Goal: Information Seeking & Learning: Find specific fact

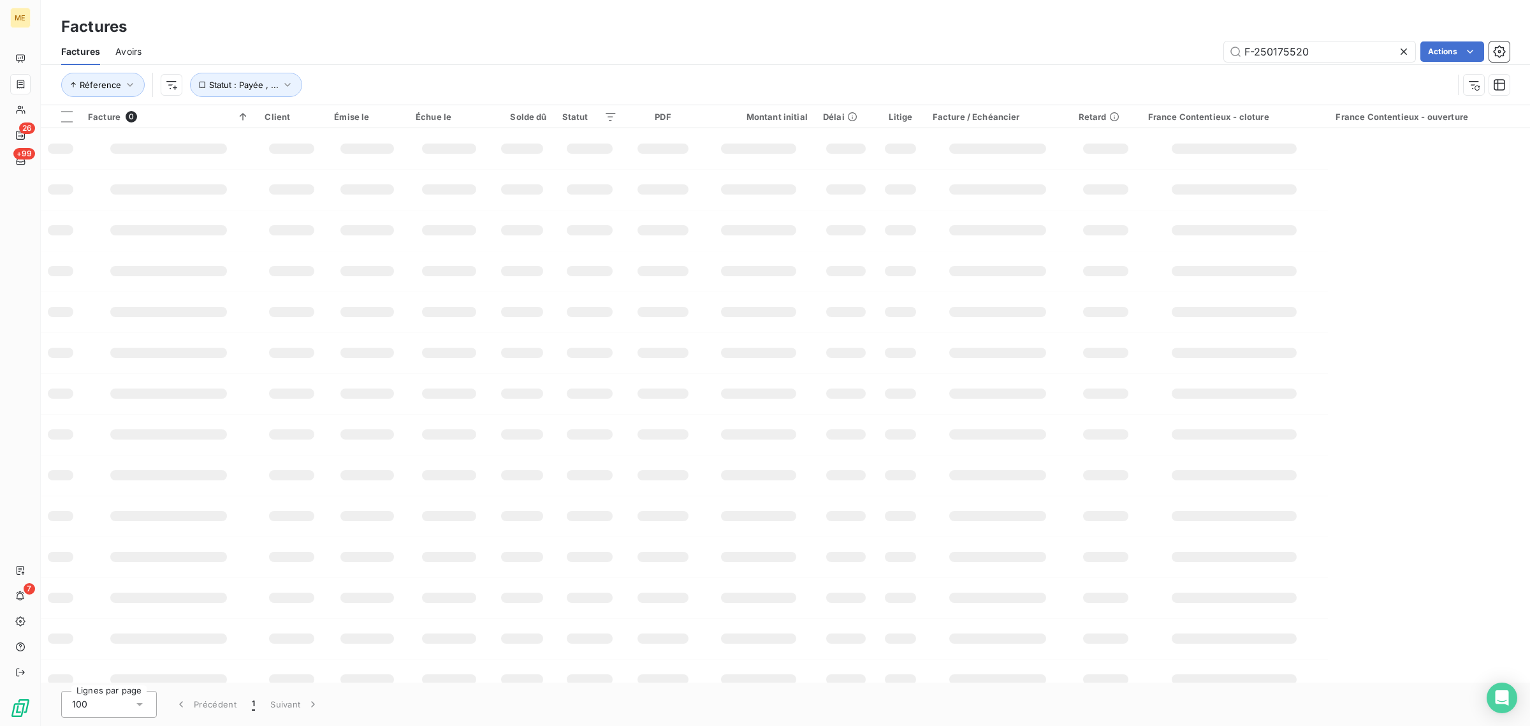
drag, startPoint x: 1309, startPoint y: 50, endPoint x: 1095, endPoint y: 51, distance: 213.6
click at [1095, 51] on div "F-250175520 Actions" at bounding box center [833, 51] width 1353 height 20
click at [1244, 55] on input "F-250175925" at bounding box center [1319, 51] width 191 height 20
click at [1315, 51] on input "F-250175925" at bounding box center [1319, 51] width 191 height 20
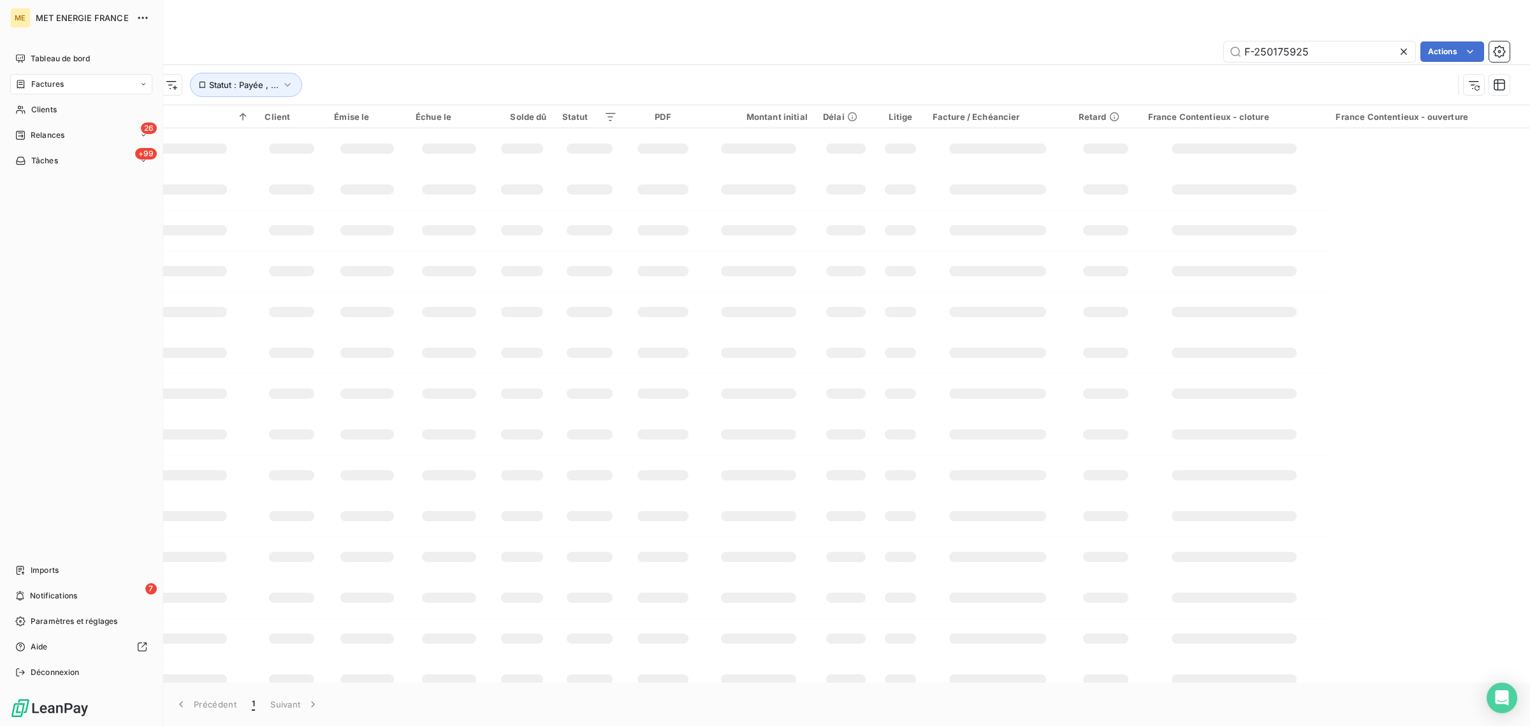
type input "F-250175925"
click at [17, 80] on icon at bounding box center [20, 84] width 11 height 10
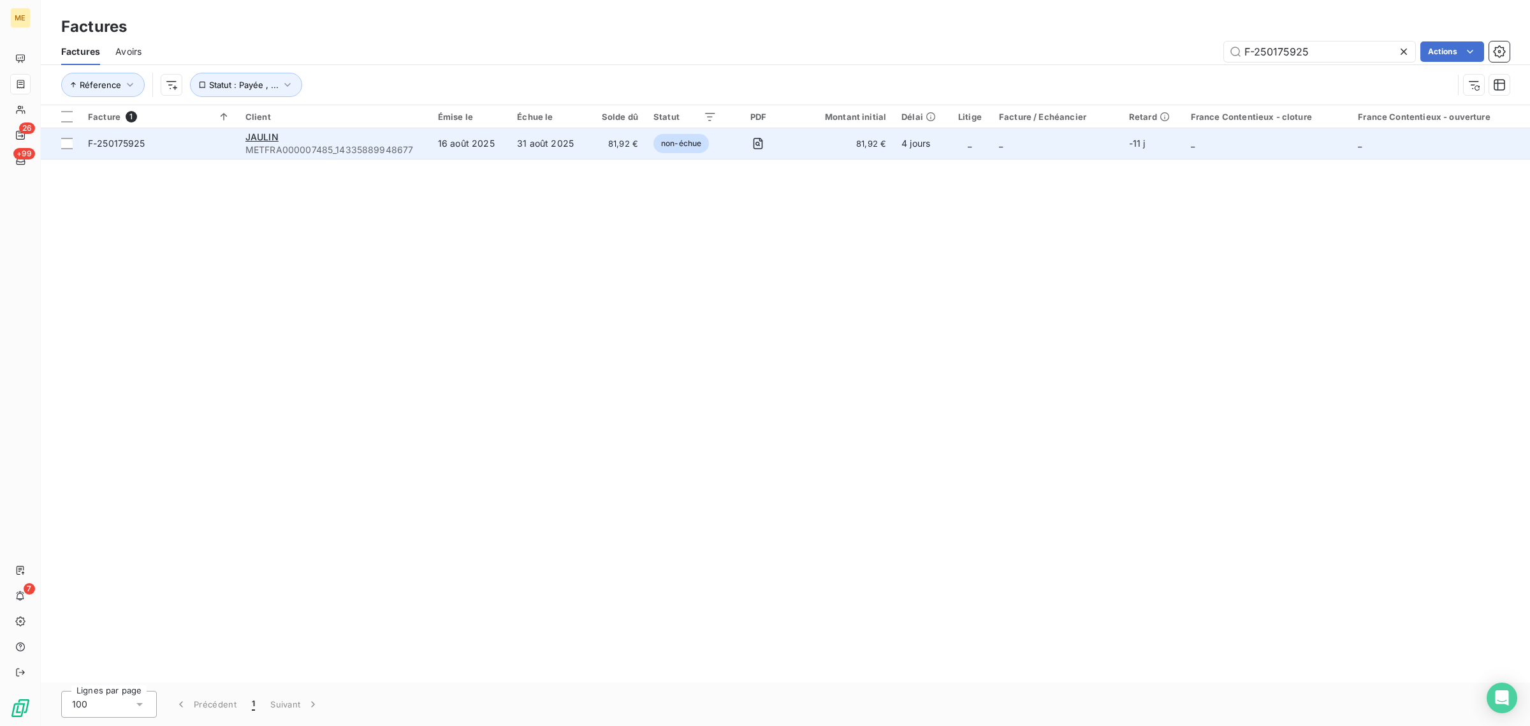
click at [454, 138] on td "16 août 2025" at bounding box center [469, 143] width 79 height 31
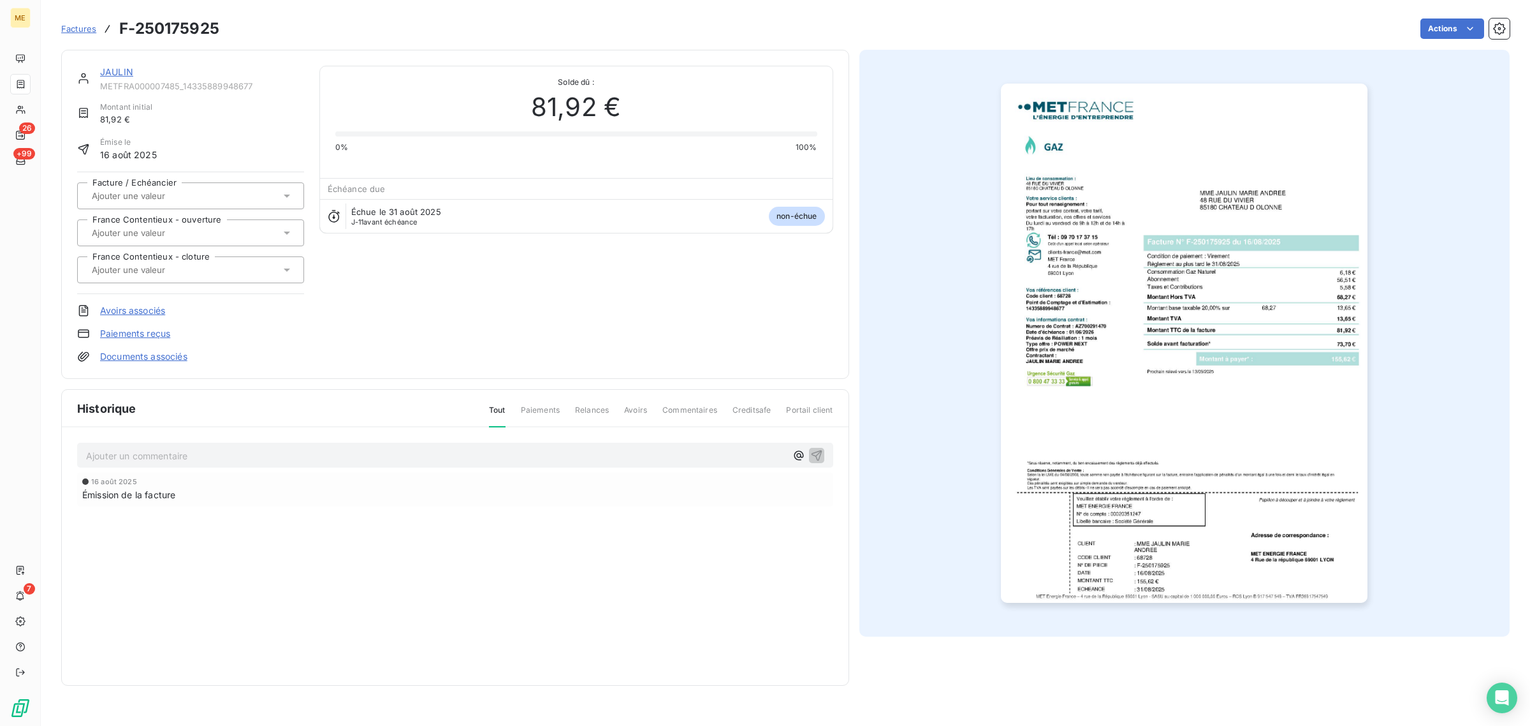
click at [1231, 358] on img "button" at bounding box center [1184, 343] width 367 height 519
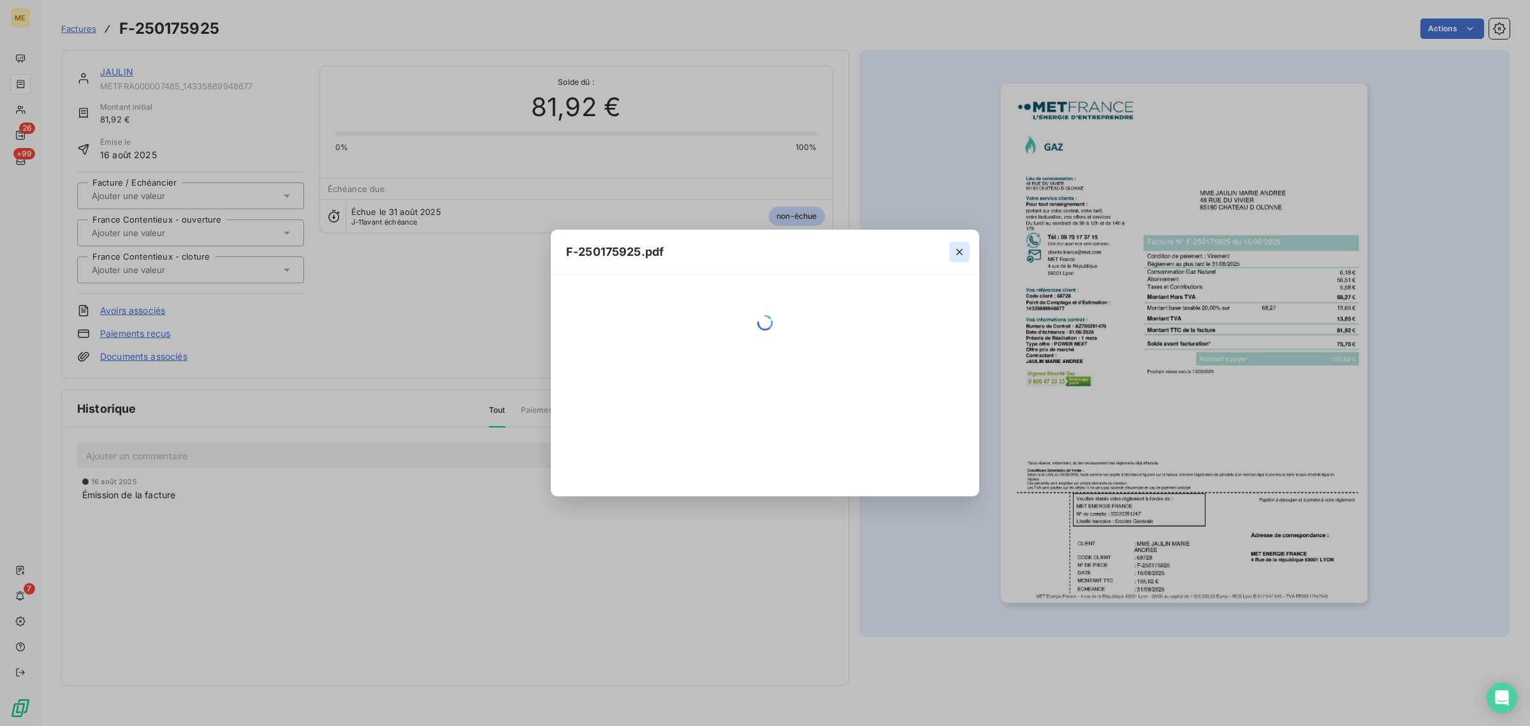
click at [957, 253] on icon "button" at bounding box center [959, 252] width 6 height 6
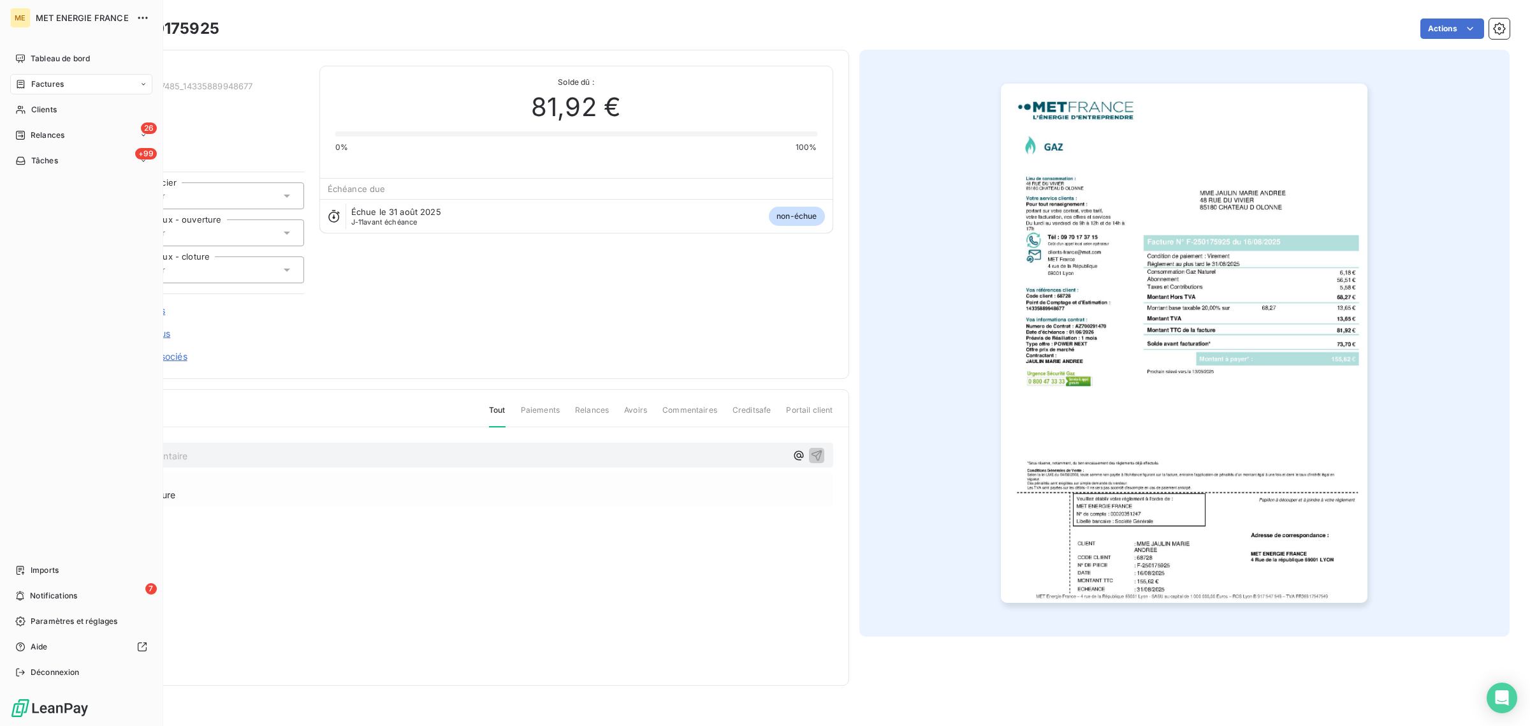
click at [29, 84] on div "Factures" at bounding box center [39, 83] width 48 height 11
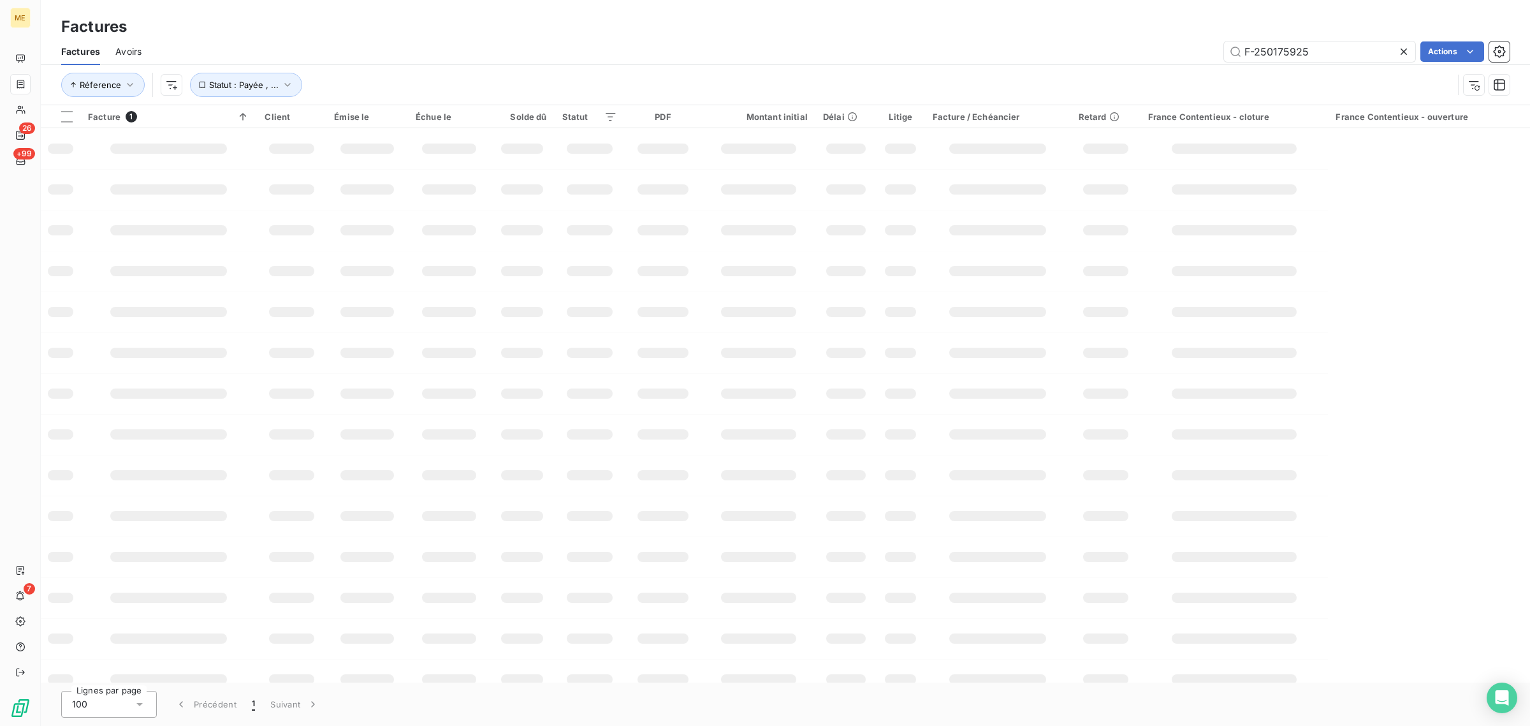
drag, startPoint x: 1260, startPoint y: 52, endPoint x: 1049, endPoint y: 32, distance: 212.0
click at [1049, 32] on div "Factures Factures Avoirs F-250175925 Actions Réference Statut : Payée , ..." at bounding box center [785, 52] width 1489 height 105
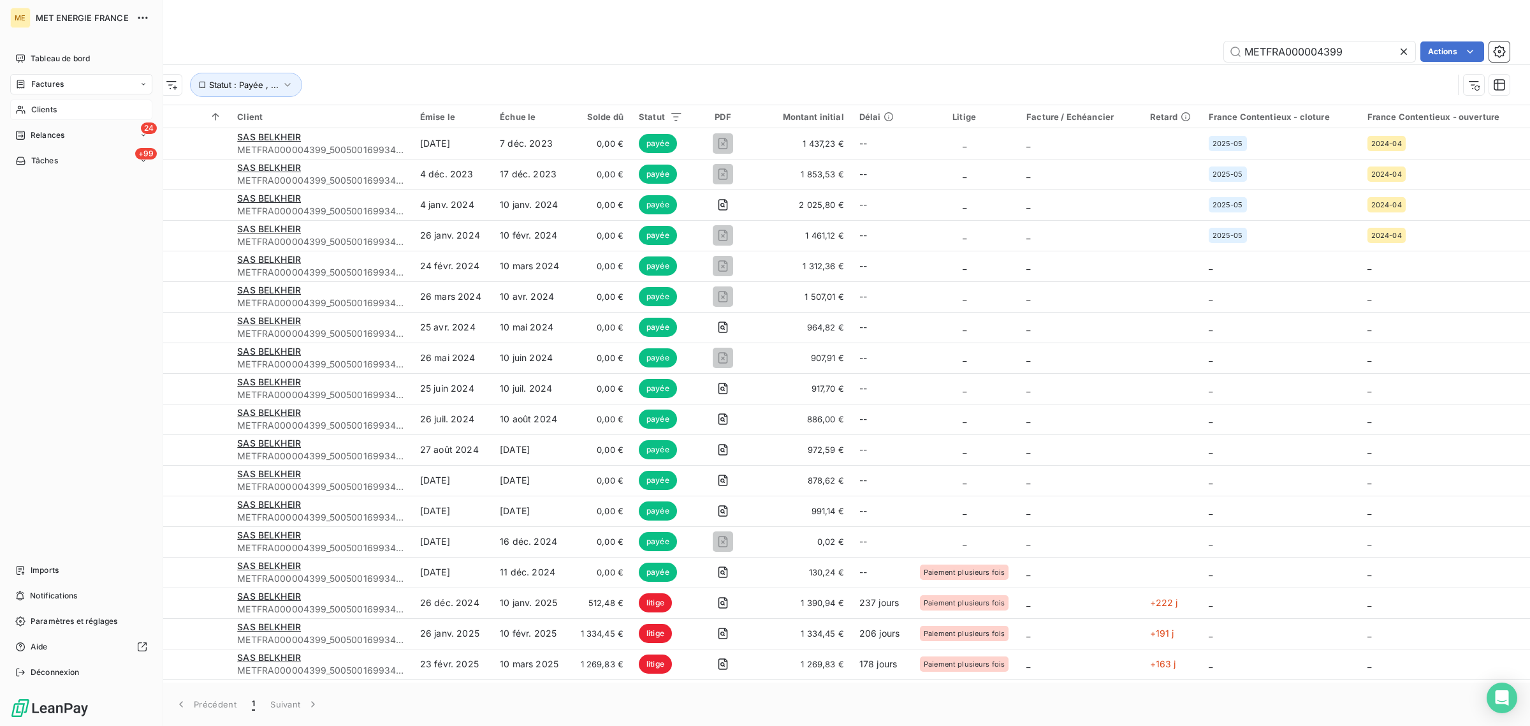
type input "METFRA000004399"
click at [27, 110] on div "Clients" at bounding box center [81, 109] width 142 height 20
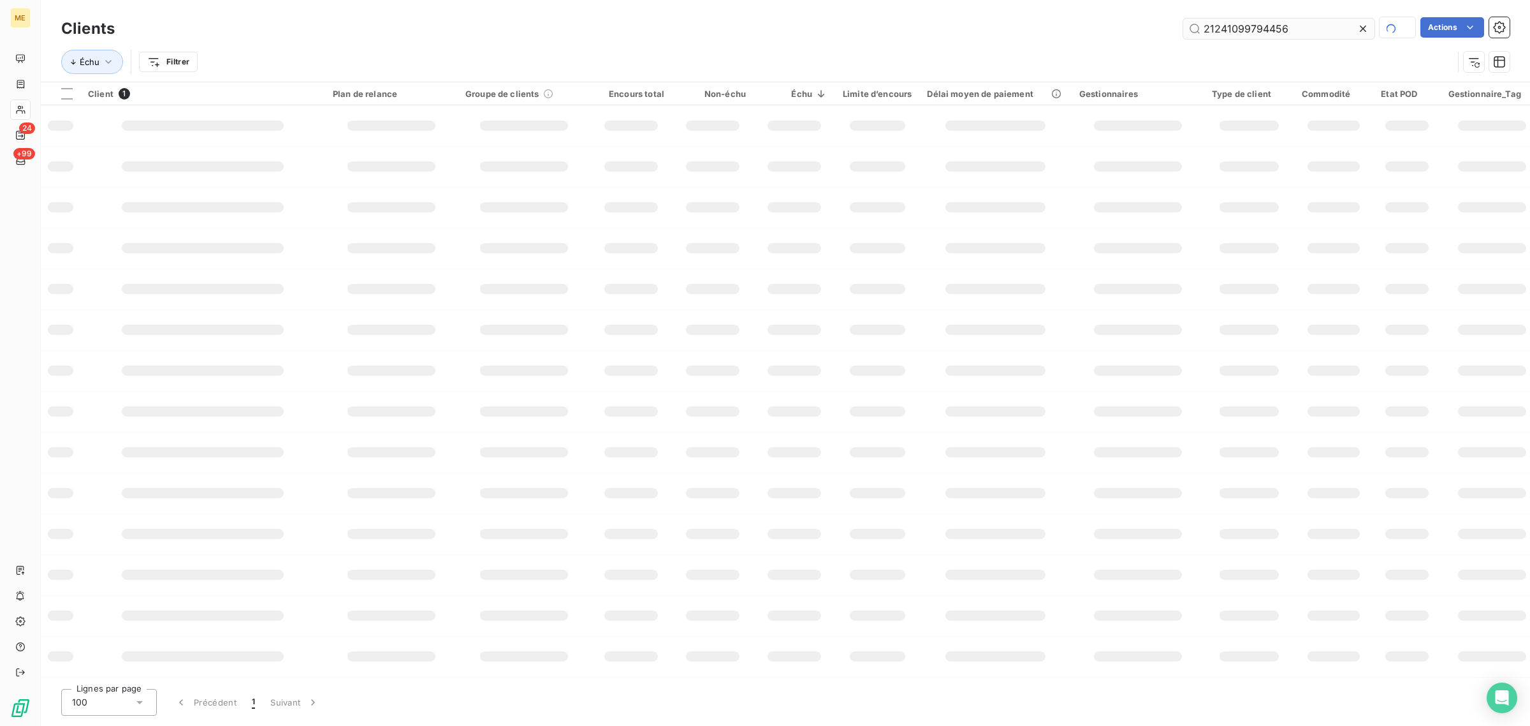
click at [1299, 24] on input "21241099794456" at bounding box center [1278, 28] width 191 height 20
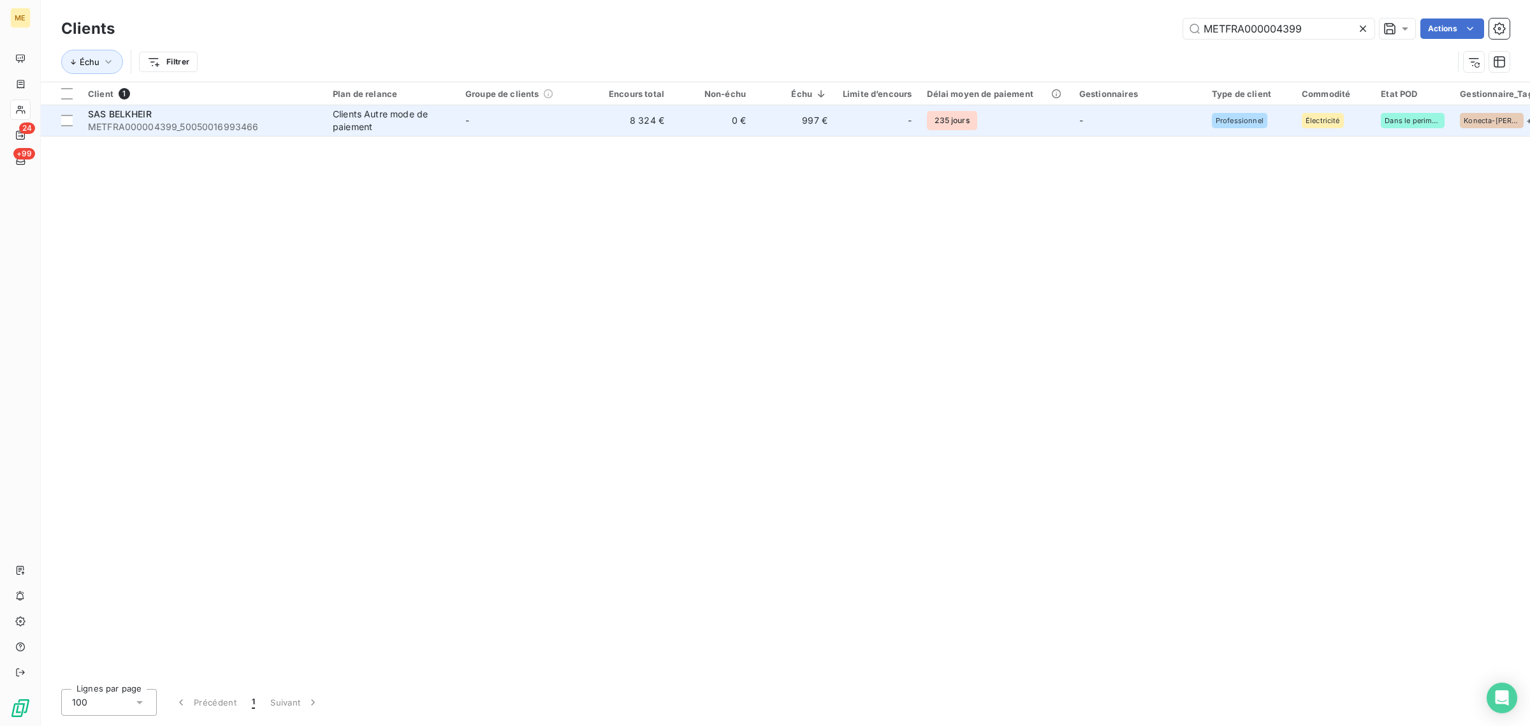
type input "METFRA000004399"
click at [504, 133] on td "-" at bounding box center [524, 120] width 133 height 31
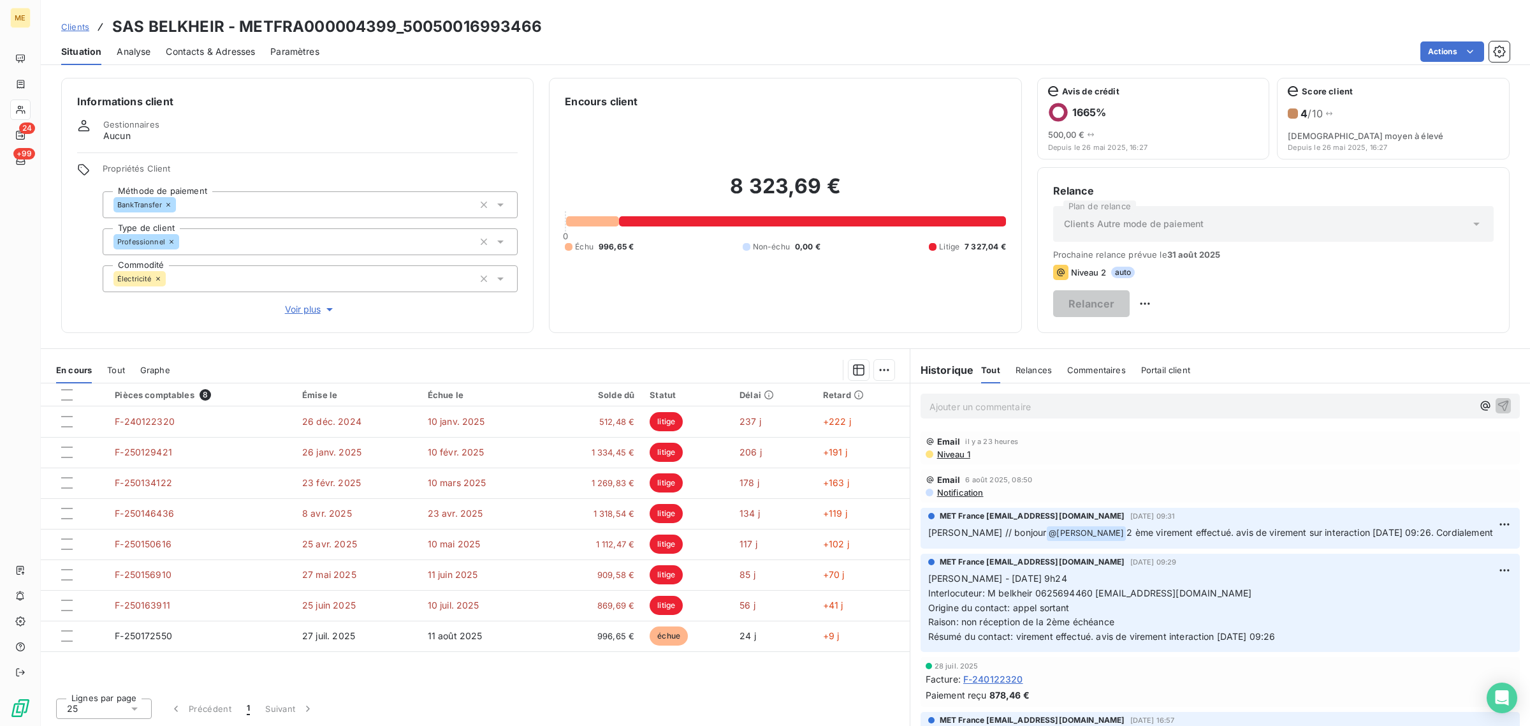
drag, startPoint x: 926, startPoint y: 578, endPoint x: 1314, endPoint y: 647, distance: 393.8
click at [1314, 647] on div "MET France [EMAIL_ADDRESS][DOMAIN_NAME] [DATE] 09:29 [PERSON_NAME] - [DATE] 9h2…" at bounding box center [1220, 602] width 599 height 98
click at [1333, 618] on p "[PERSON_NAME] - [DATE] 9h24 Interlocuteur: M belkheir 0625694460 [EMAIL_ADDRESS…" at bounding box center [1220, 607] width 584 height 73
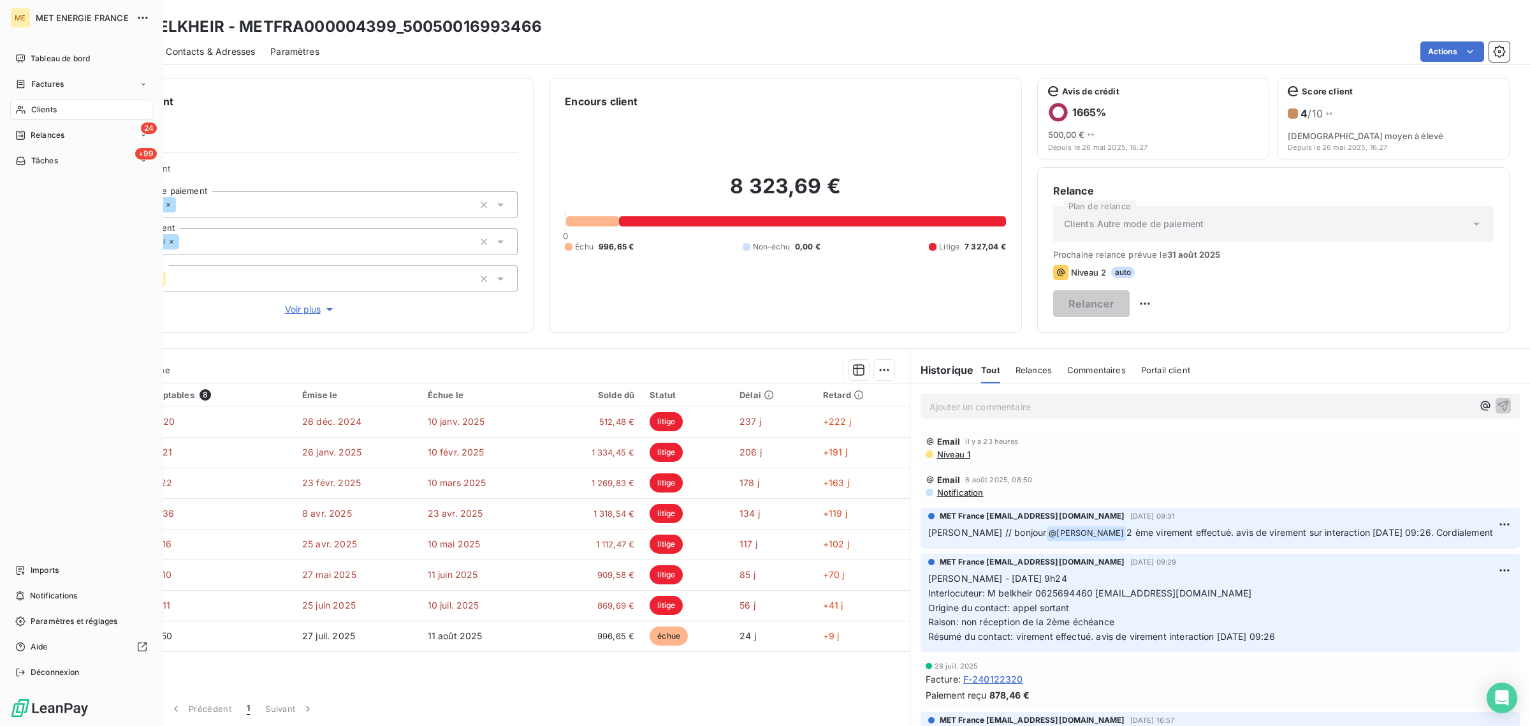
click at [17, 109] on icon at bounding box center [20, 110] width 11 height 10
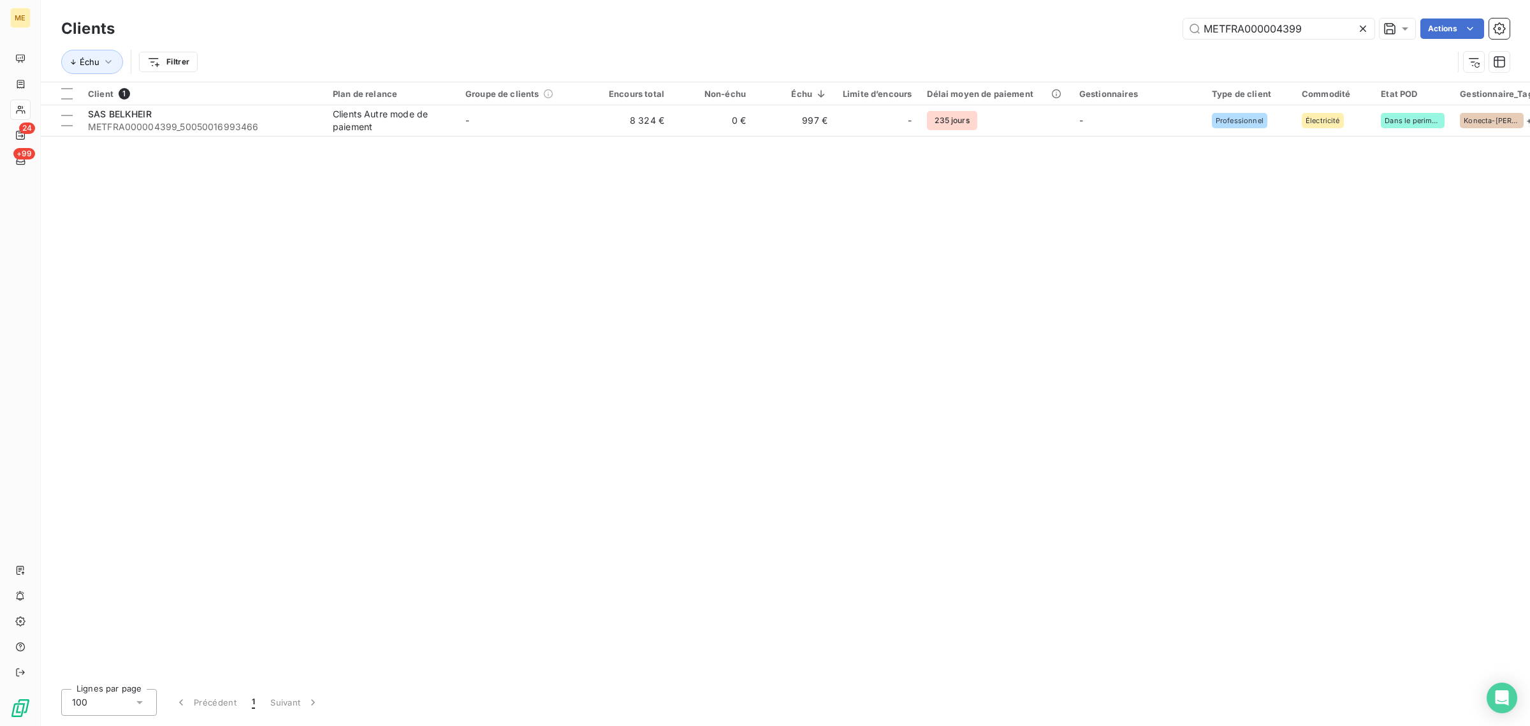
drag, startPoint x: 1308, startPoint y: 33, endPoint x: 1062, endPoint y: 32, distance: 246.1
click at [1062, 32] on div "METFRA000004399 Actions" at bounding box center [820, 28] width 1380 height 20
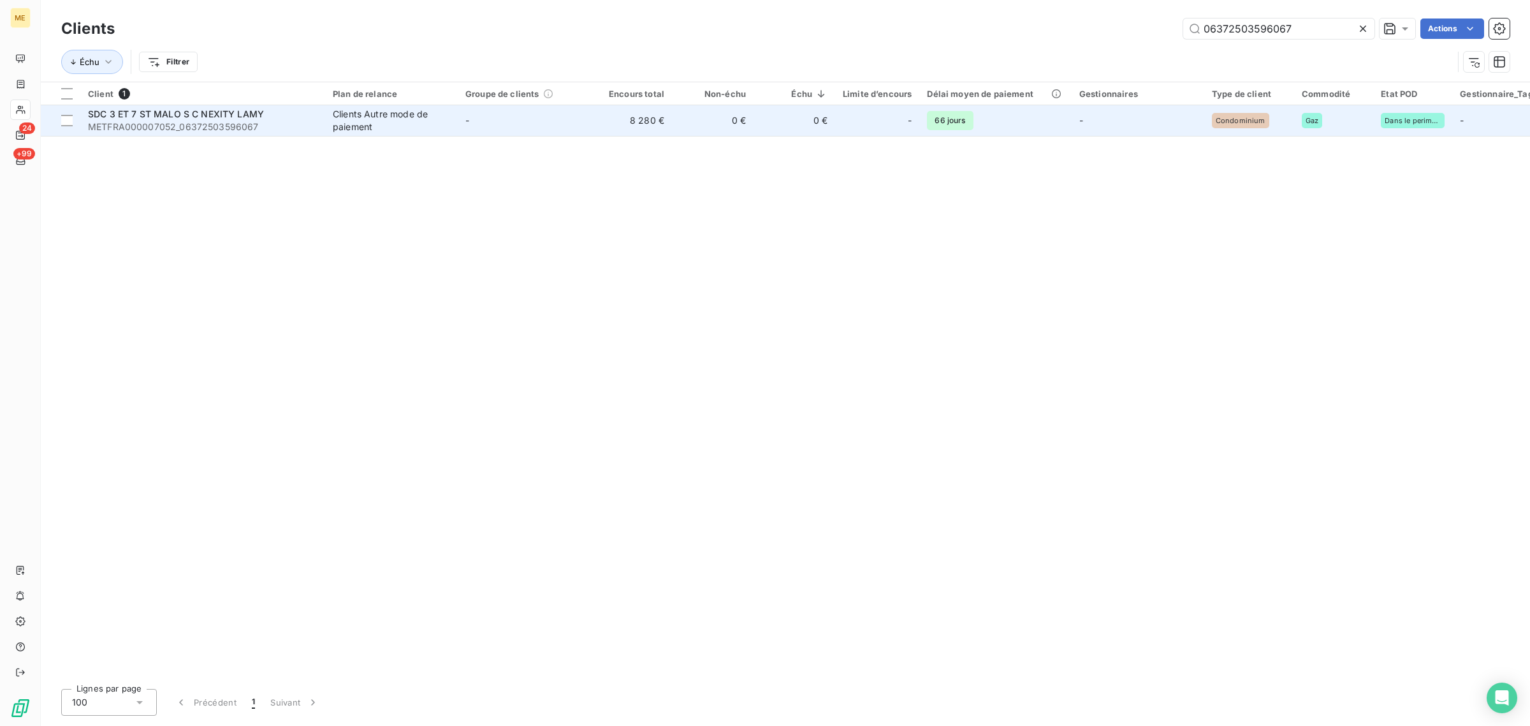
type input "06372503596067"
click at [477, 126] on td "-" at bounding box center [524, 120] width 133 height 31
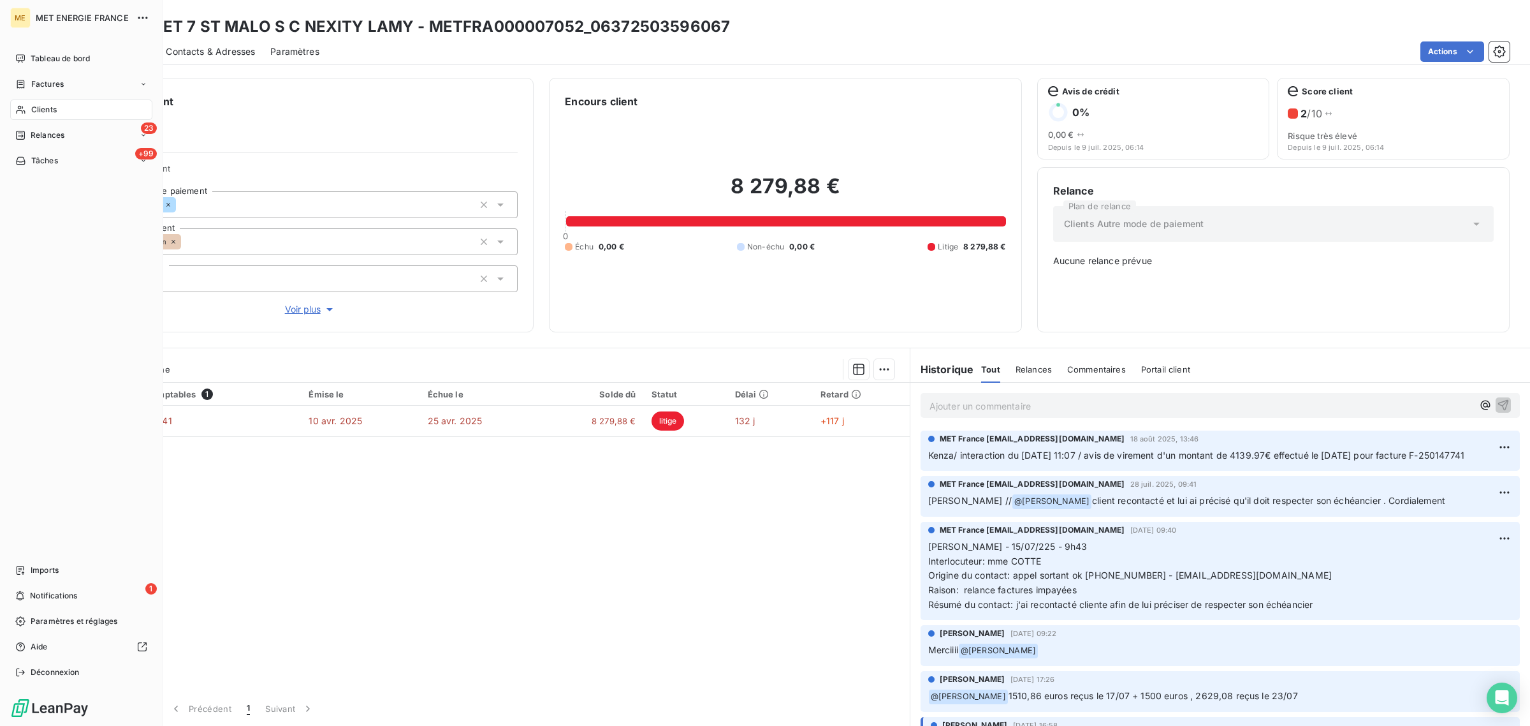
click at [27, 107] on div "Clients" at bounding box center [81, 109] width 142 height 20
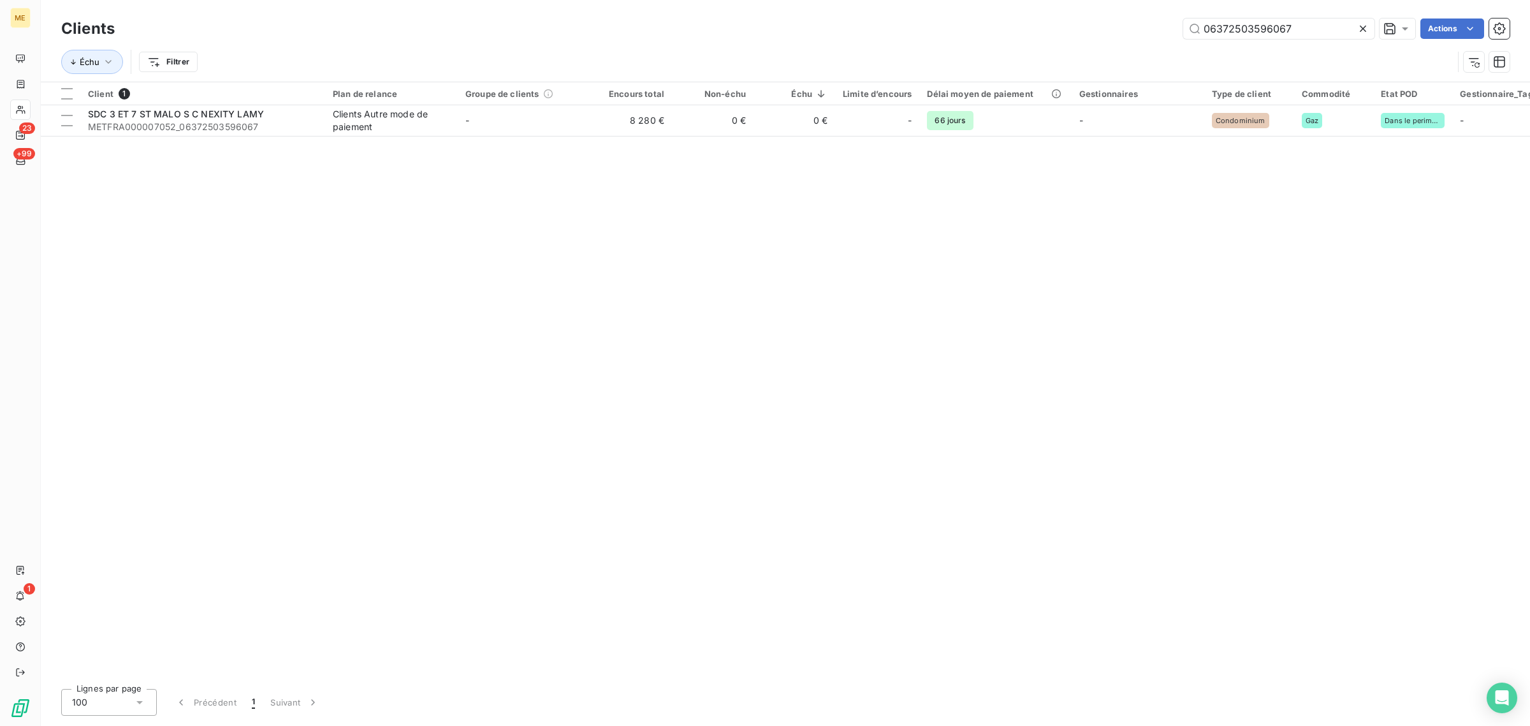
drag, startPoint x: 1334, startPoint y: 30, endPoint x: 998, endPoint y: 31, distance: 336.0
click at [1006, 29] on div "06372503596067 Actions" at bounding box center [820, 28] width 1380 height 20
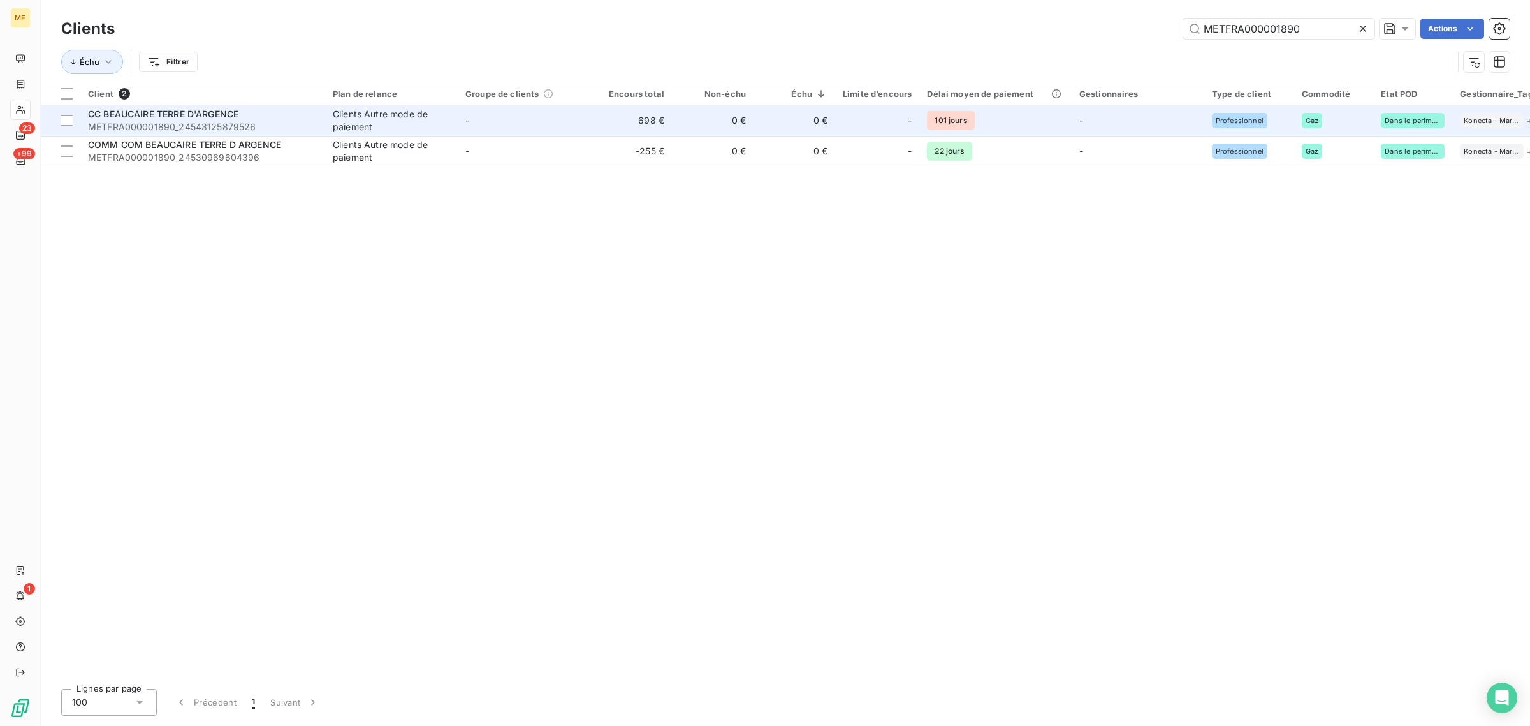
type input "METFRA000001890"
click at [553, 119] on td "-" at bounding box center [524, 120] width 133 height 31
